Goal: Task Accomplishment & Management: Manage account settings

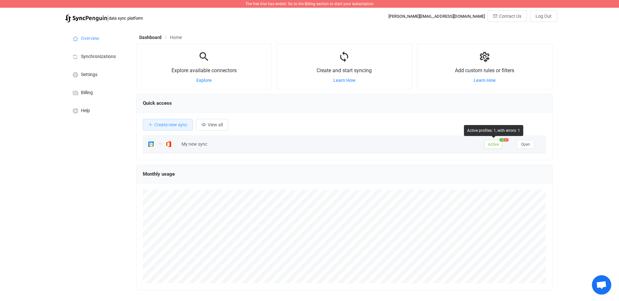
click at [496, 144] on span "Active" at bounding box center [494, 144] width 18 height 9
click at [505, 140] on span "1" at bounding box center [506, 140] width 5 height 4
click at [526, 144] on span "Open" at bounding box center [525, 144] width 9 height 5
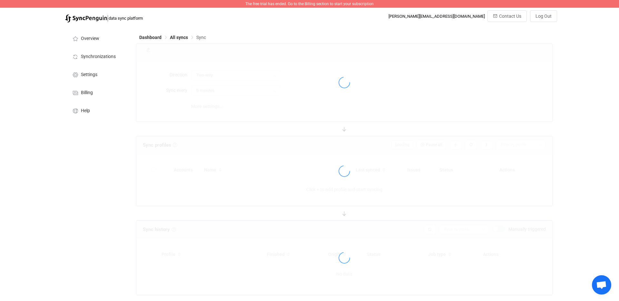
type input "Google → Office 365"
type input "10 minutes"
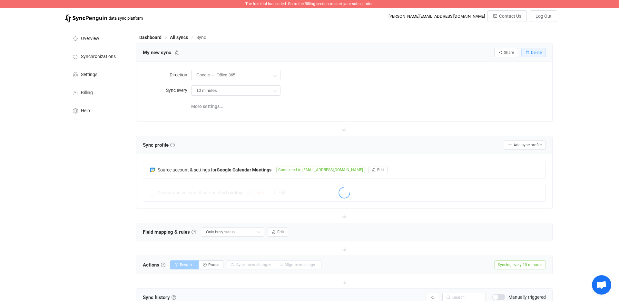
click at [533, 55] on button "Delete" at bounding box center [533, 52] width 25 height 9
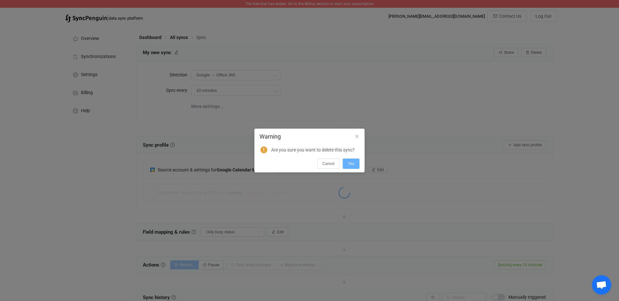
click at [352, 162] on span "Yes" at bounding box center [351, 164] width 6 height 5
